Goal: Information Seeking & Learning: Learn about a topic

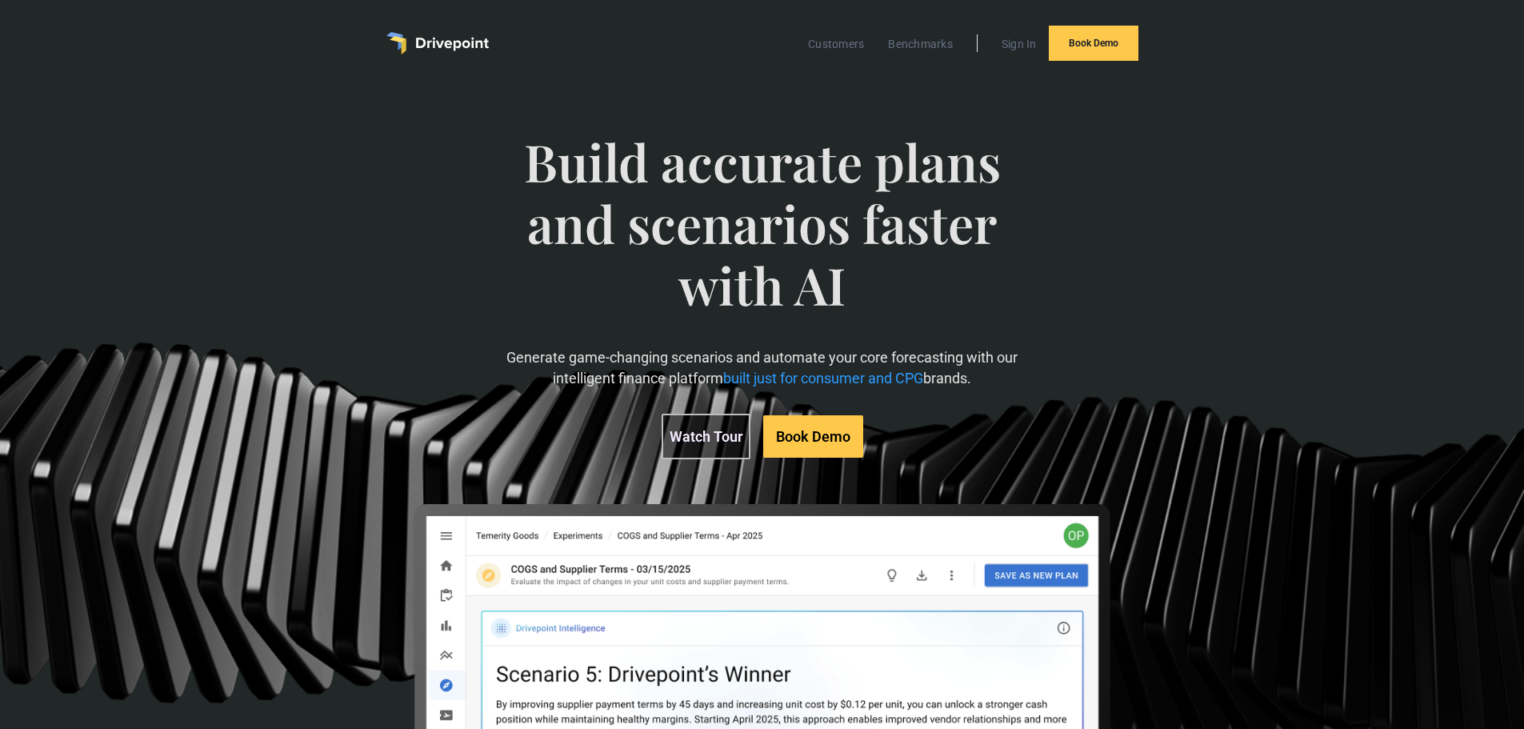
click at [719, 435] on link "Watch Tour" at bounding box center [706, 437] width 89 height 46
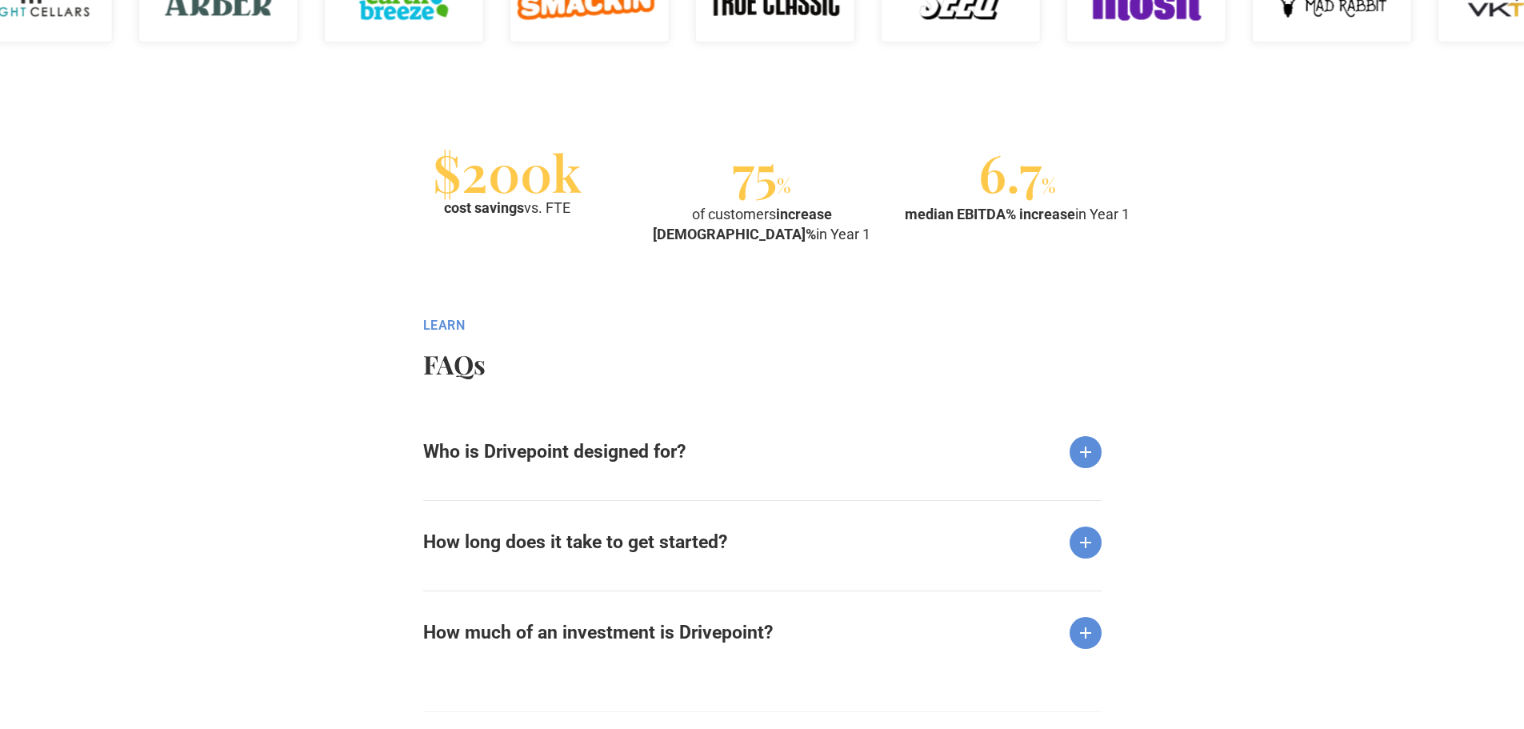
scroll to position [1761, 0]
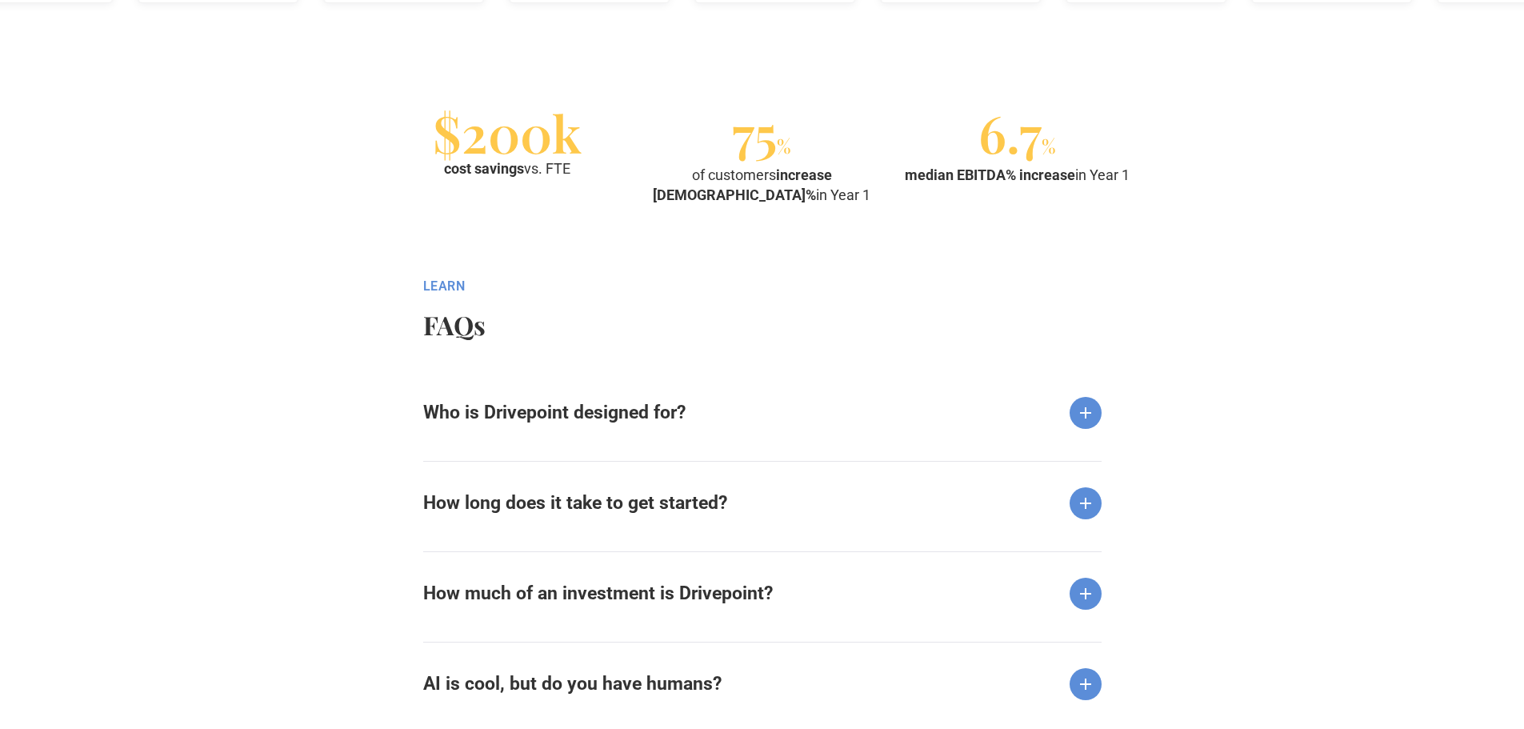
click at [1097, 403] on img at bounding box center [1086, 413] width 32 height 32
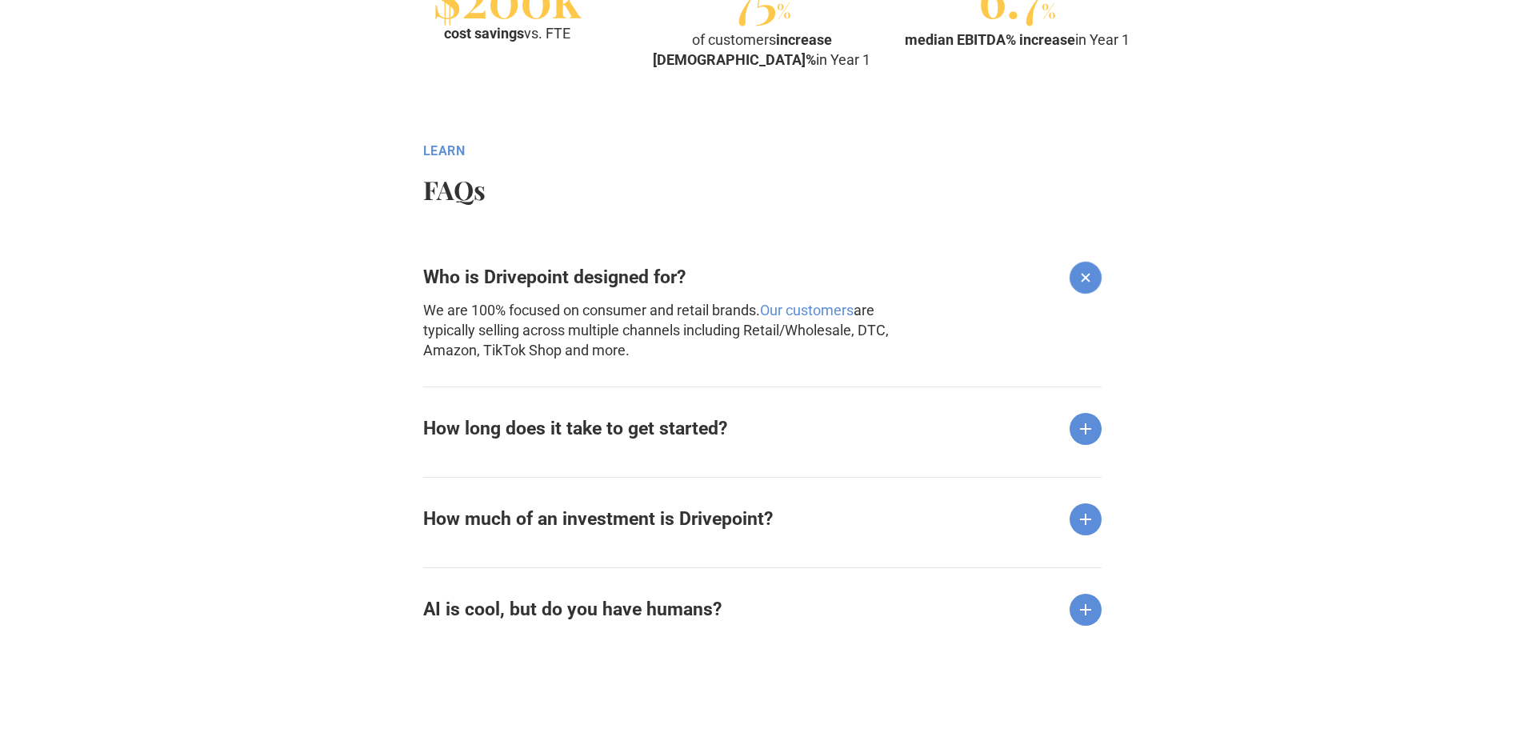
scroll to position [1921, 0]
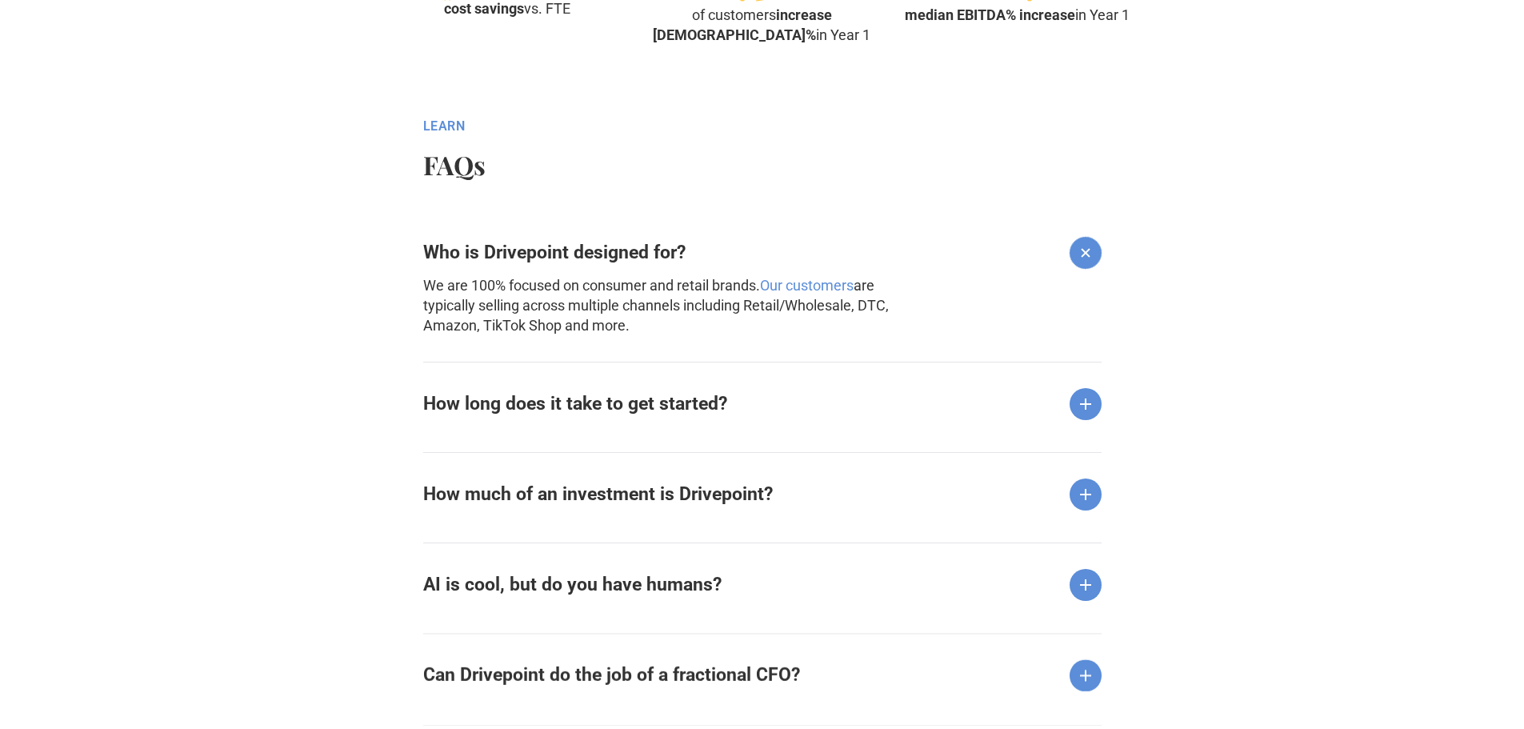
click at [1080, 427] on div "Who is Drivepoint designed for? We are 100% focused on consumer and retail bran…" at bounding box center [762, 499] width 679 height 577
click at [1083, 414] on img at bounding box center [1086, 404] width 32 height 32
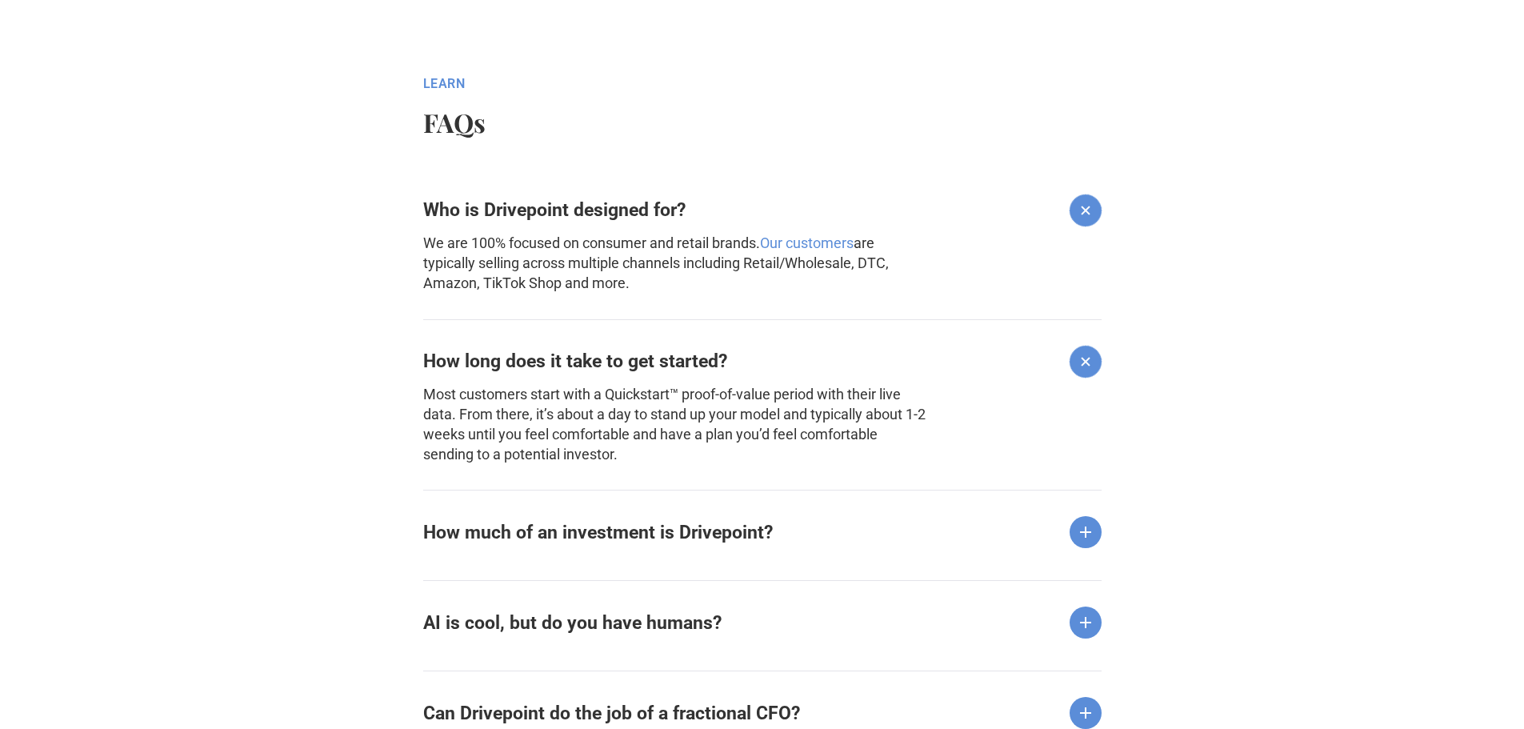
scroll to position [2001, 0]
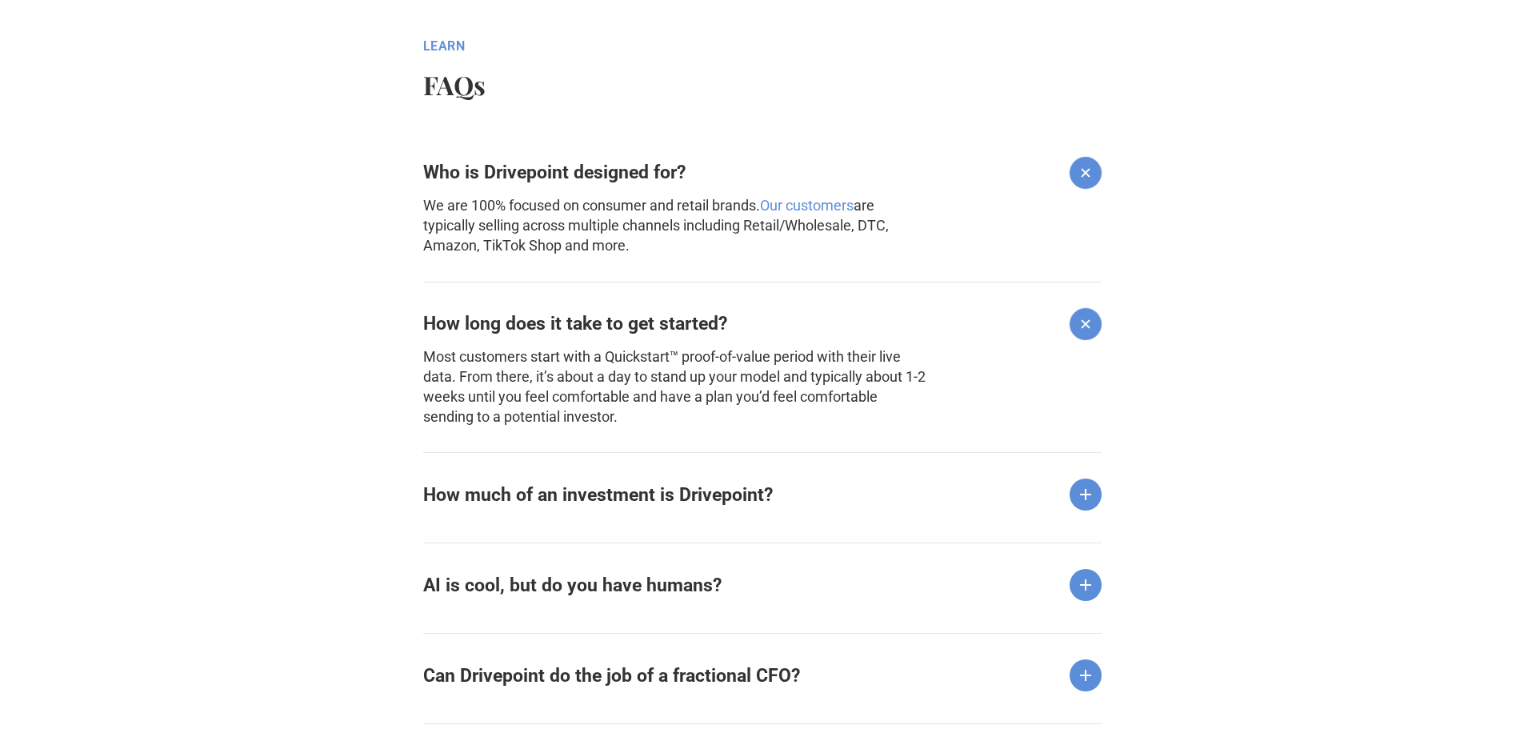
click at [1081, 493] on img at bounding box center [1086, 495] width 32 height 32
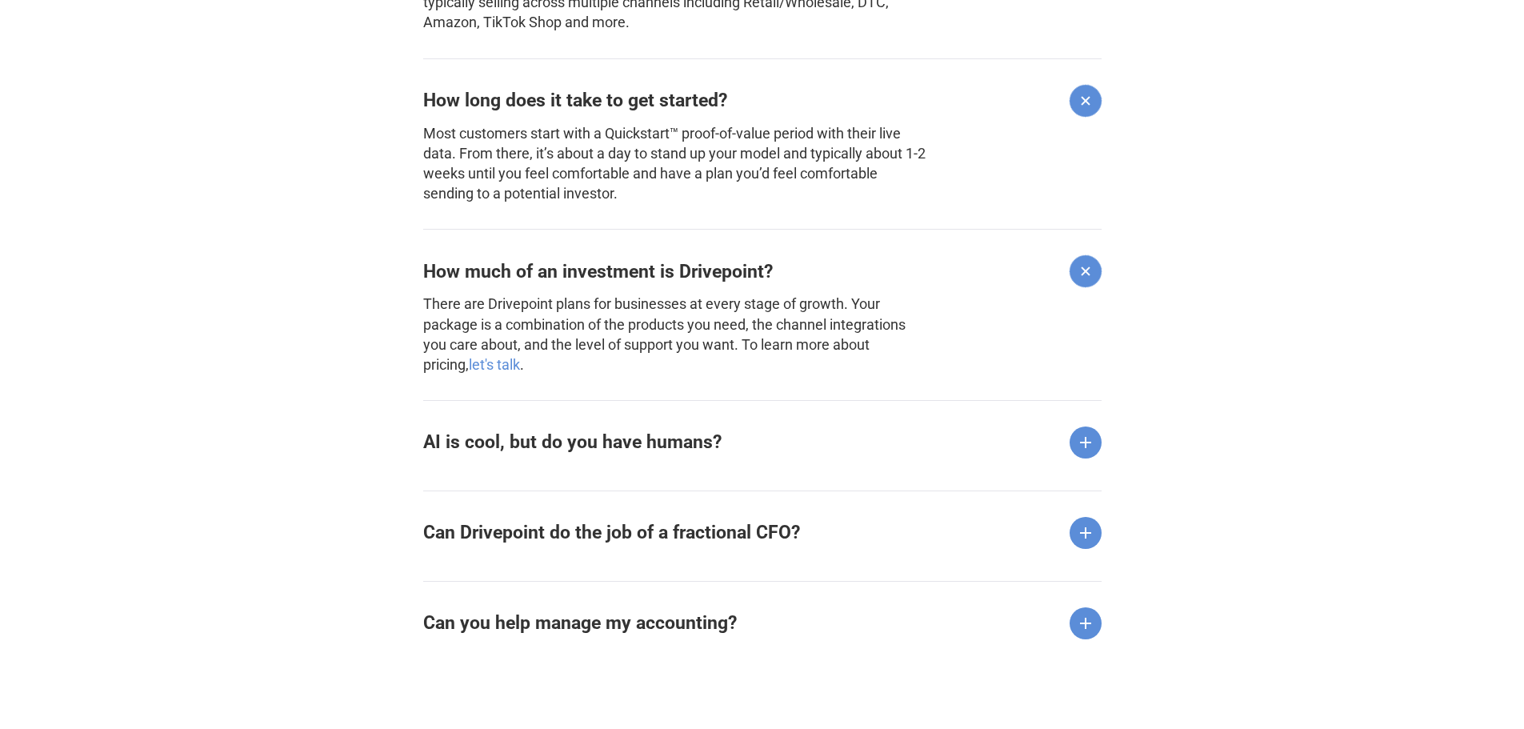
scroll to position [2241, 0]
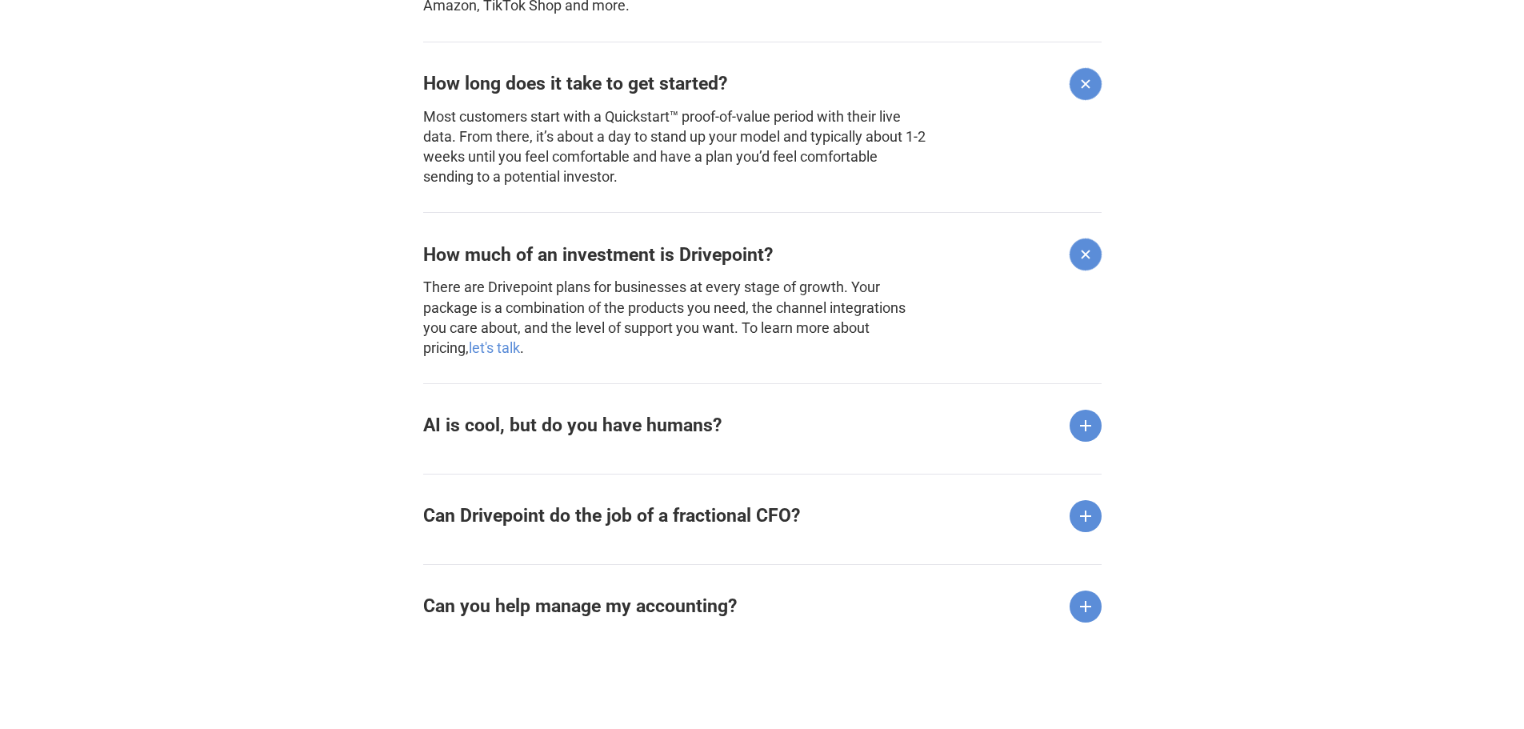
click at [1101, 519] on img at bounding box center [1086, 516] width 32 height 32
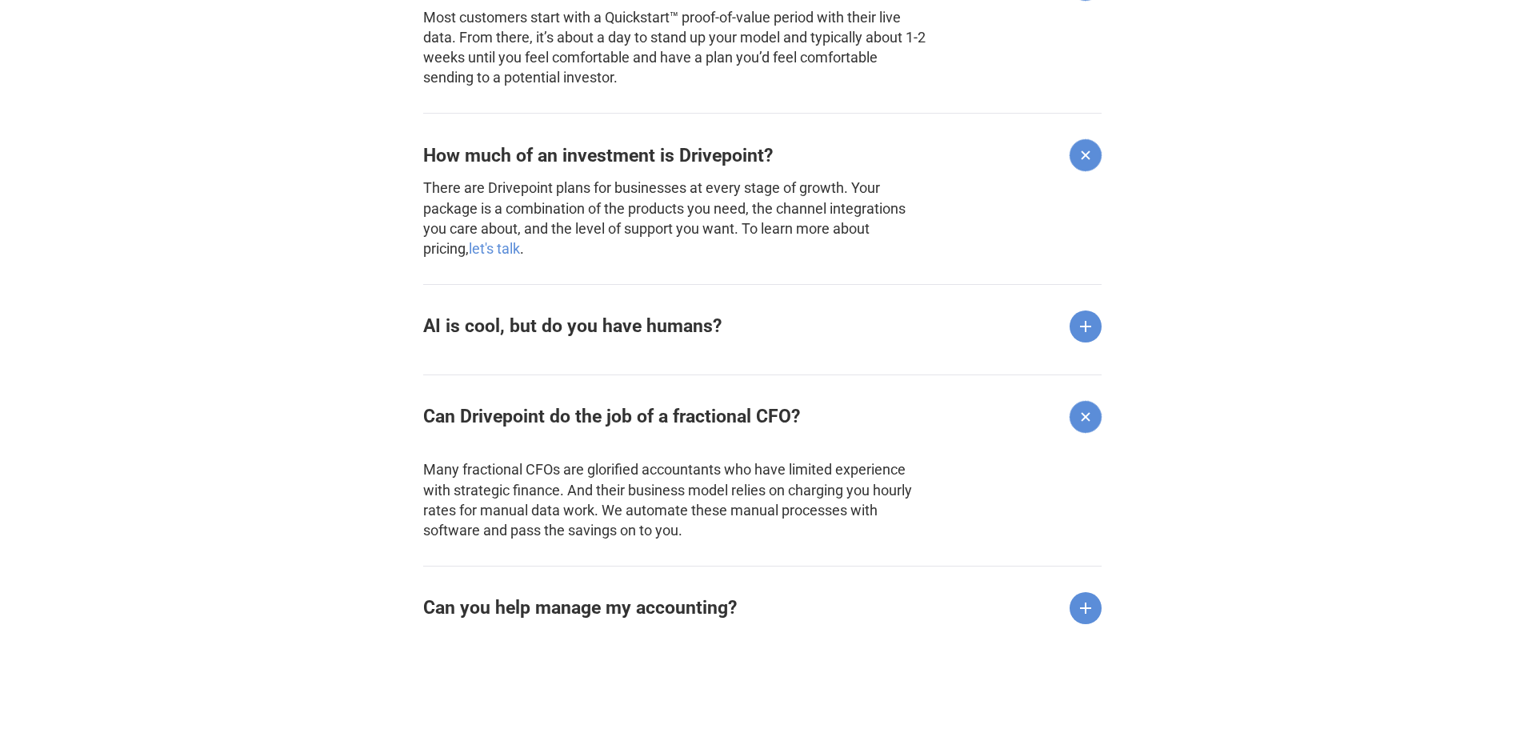
scroll to position [2401, 0]
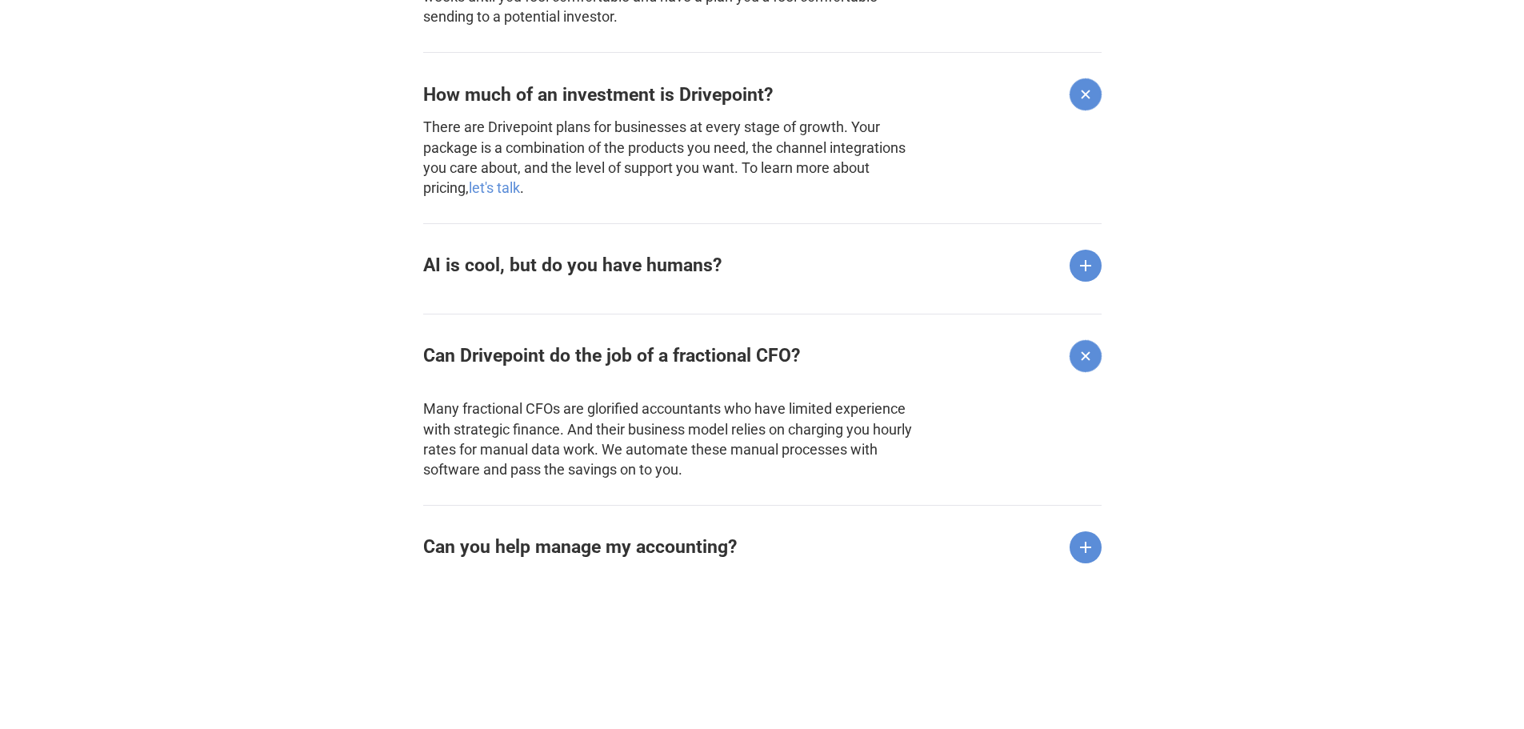
click at [1078, 543] on img at bounding box center [1086, 547] width 32 height 32
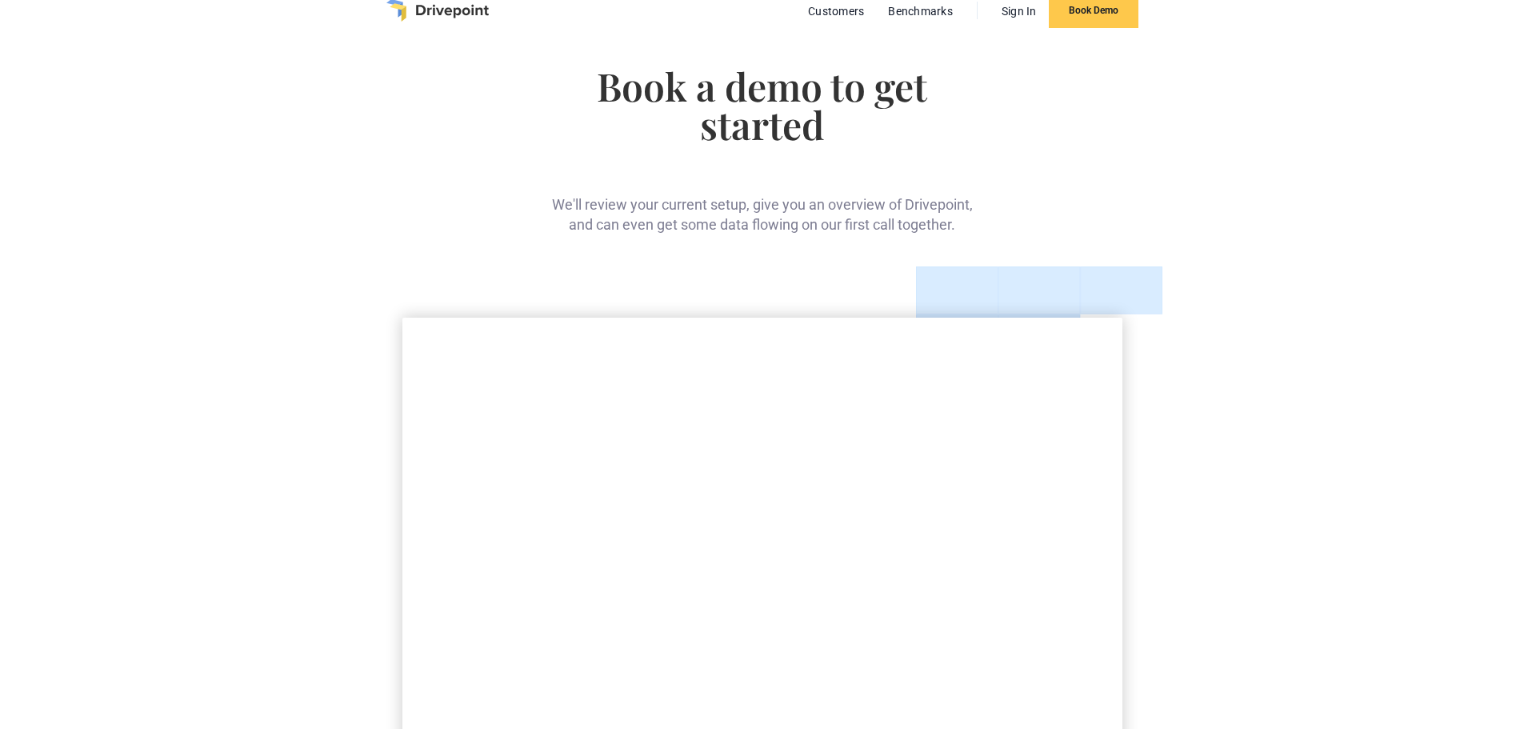
scroll to position [0, 0]
